Goal: Navigation & Orientation: Find specific page/section

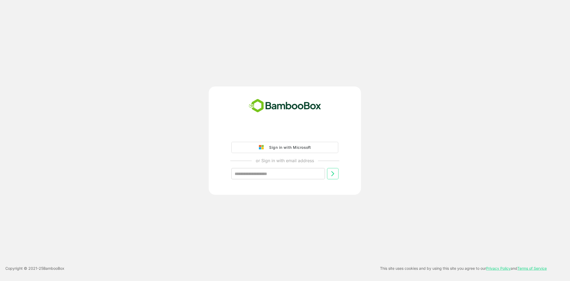
click at [291, 148] on div "Sign in with Microsoft" at bounding box center [288, 147] width 44 height 7
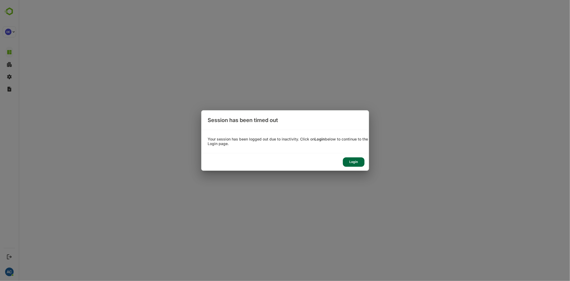
click at [348, 158] on div "Login" at bounding box center [354, 161] width 22 height 9
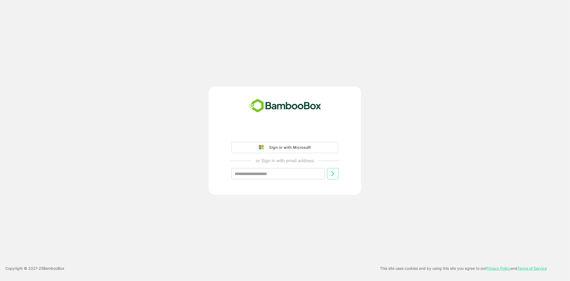
click at [275, 148] on div "Sign in with Microsoft" at bounding box center [288, 147] width 44 height 7
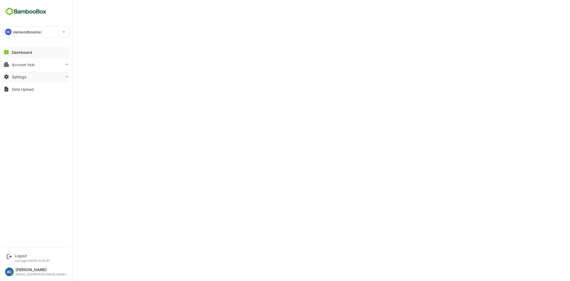
click at [22, 80] on button "Settings" at bounding box center [36, 76] width 67 height 11
click at [33, 119] on div "Profile Configuration" at bounding box center [28, 119] width 32 height 5
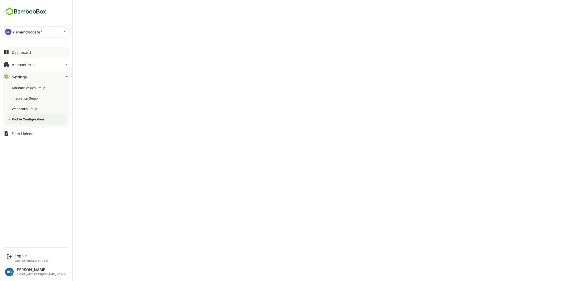
click at [14, 51] on div "Dashboard" at bounding box center [21, 52] width 19 height 5
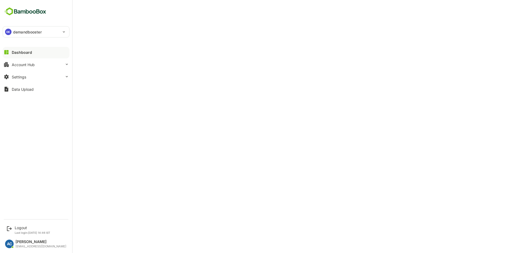
click at [21, 33] on p "demandbooster" at bounding box center [27, 32] width 29 height 6
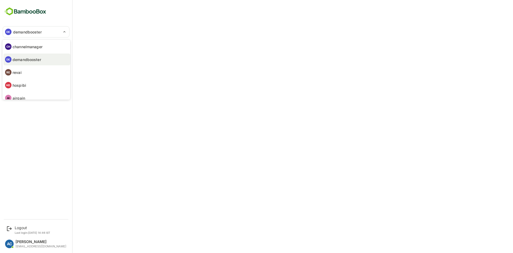
scroll to position [5, 0]
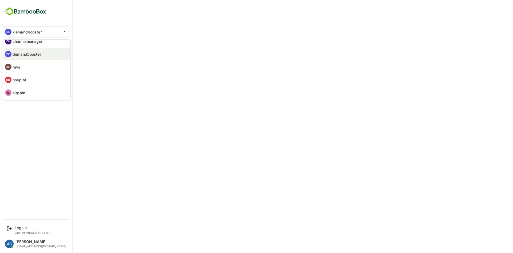
click at [25, 107] on div at bounding box center [256, 126] width 513 height 253
click at [14, 51] on div "Dashboard" at bounding box center [22, 52] width 20 height 5
